Goal: Information Seeking & Learning: Learn about a topic

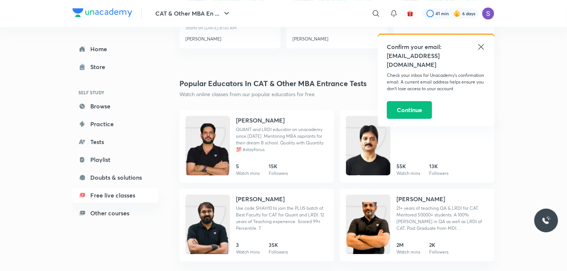
scroll to position [945, 0]
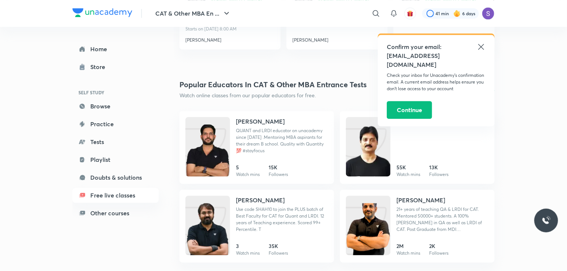
click at [479, 50] on icon at bounding box center [480, 46] width 9 height 9
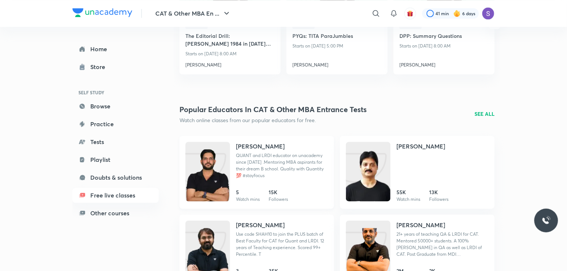
scroll to position [920, 0]
click at [483, 113] on p "SEE ALL" at bounding box center [484, 114] width 20 height 8
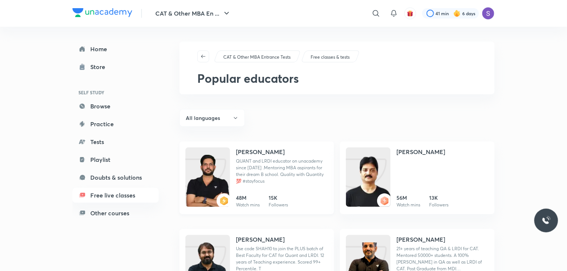
click at [258, 150] on h4 "[PERSON_NAME]" at bounding box center [260, 151] width 49 height 9
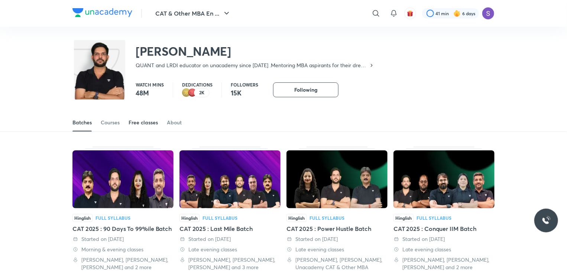
click at [142, 125] on div "Free classes" at bounding box center [142, 122] width 29 height 7
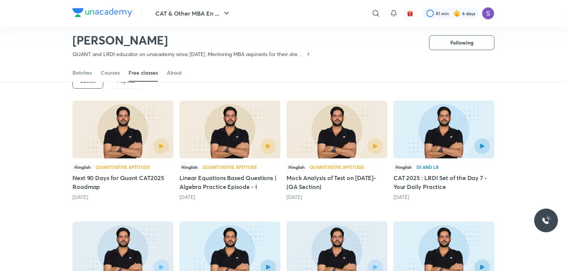
scroll to position [51, 0]
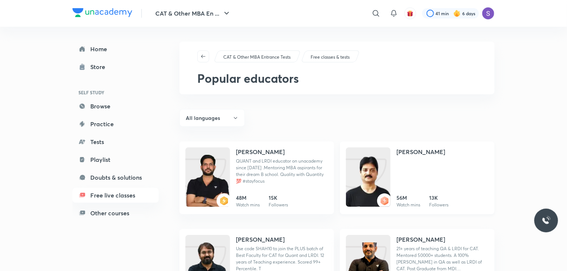
click at [404, 150] on h4 "[PERSON_NAME]" at bounding box center [420, 151] width 49 height 9
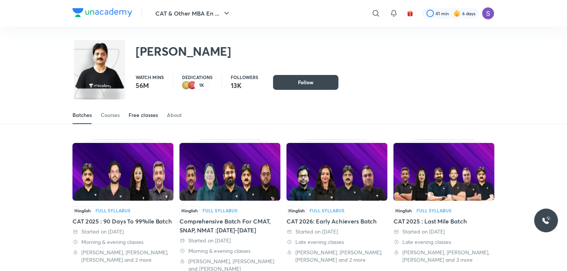
click at [139, 114] on div "Free classes" at bounding box center [142, 114] width 29 height 7
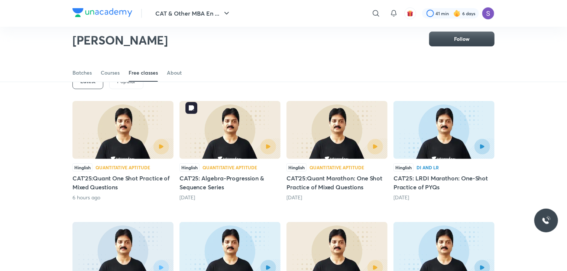
scroll to position [50, 0]
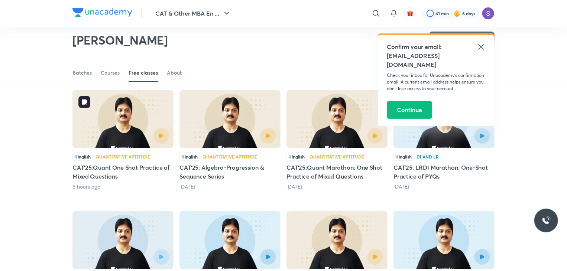
click at [141, 133] on div at bounding box center [146, 136] width 46 height 16
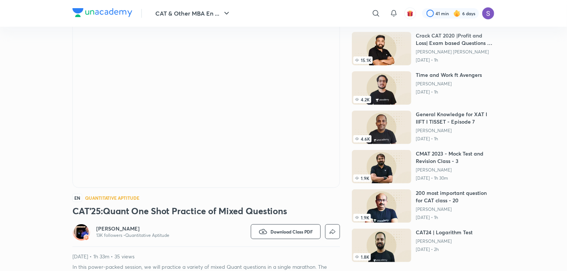
scroll to position [39, 0]
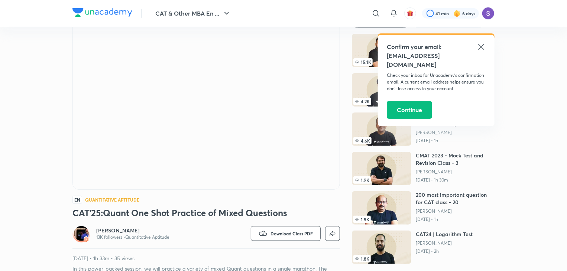
click at [480, 46] on icon at bounding box center [481, 47] width 6 height 6
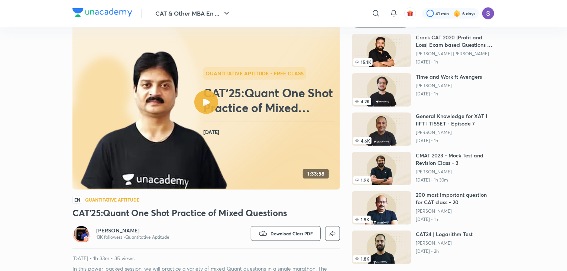
scroll to position [0, 0]
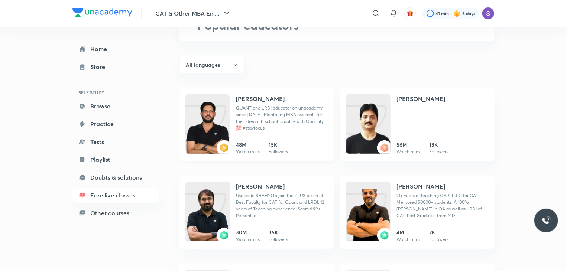
scroll to position [56, 0]
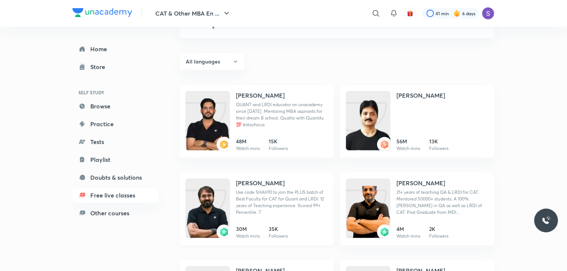
click at [265, 178] on link "[PERSON_NAME] Use code SHAH10 to join the PLUS batch of Best Faculty for CAT fo…" at bounding box center [256, 209] width 154 height 73
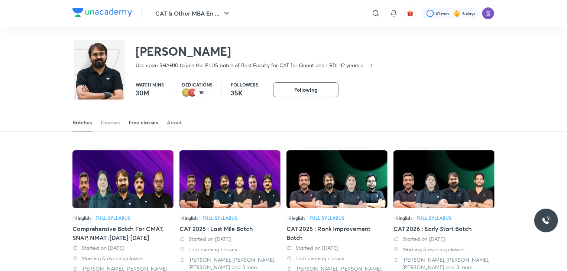
click at [143, 125] on div "Free classes" at bounding box center [142, 122] width 29 height 7
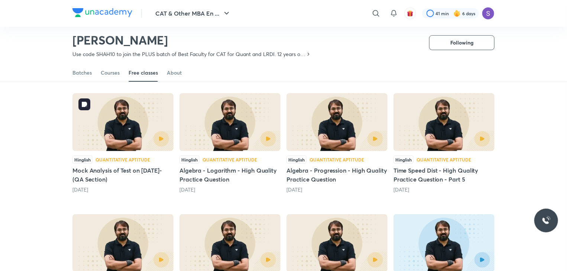
scroll to position [55, 0]
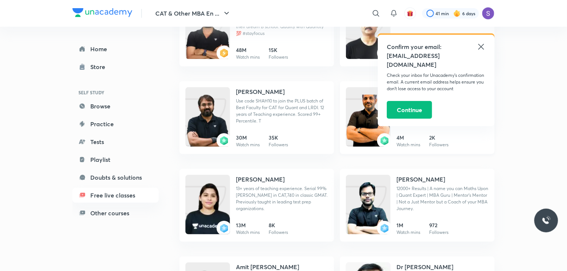
scroll to position [153, 0]
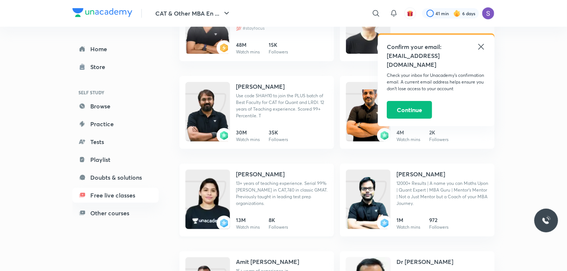
click at [269, 173] on h4 "[PERSON_NAME]" at bounding box center [260, 174] width 49 height 9
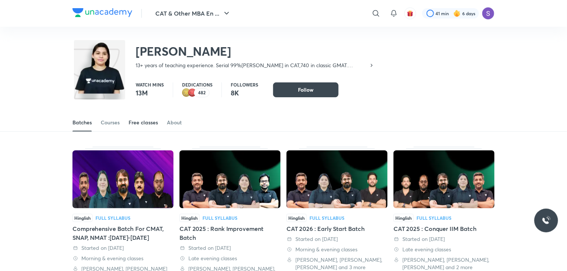
click at [145, 125] on div "Free classes" at bounding box center [142, 122] width 29 height 7
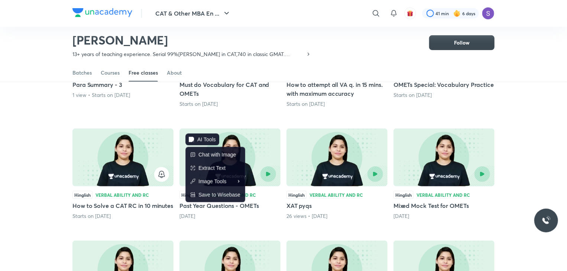
scroll to position [141, 0]
